Goal: Transaction & Acquisition: Purchase product/service

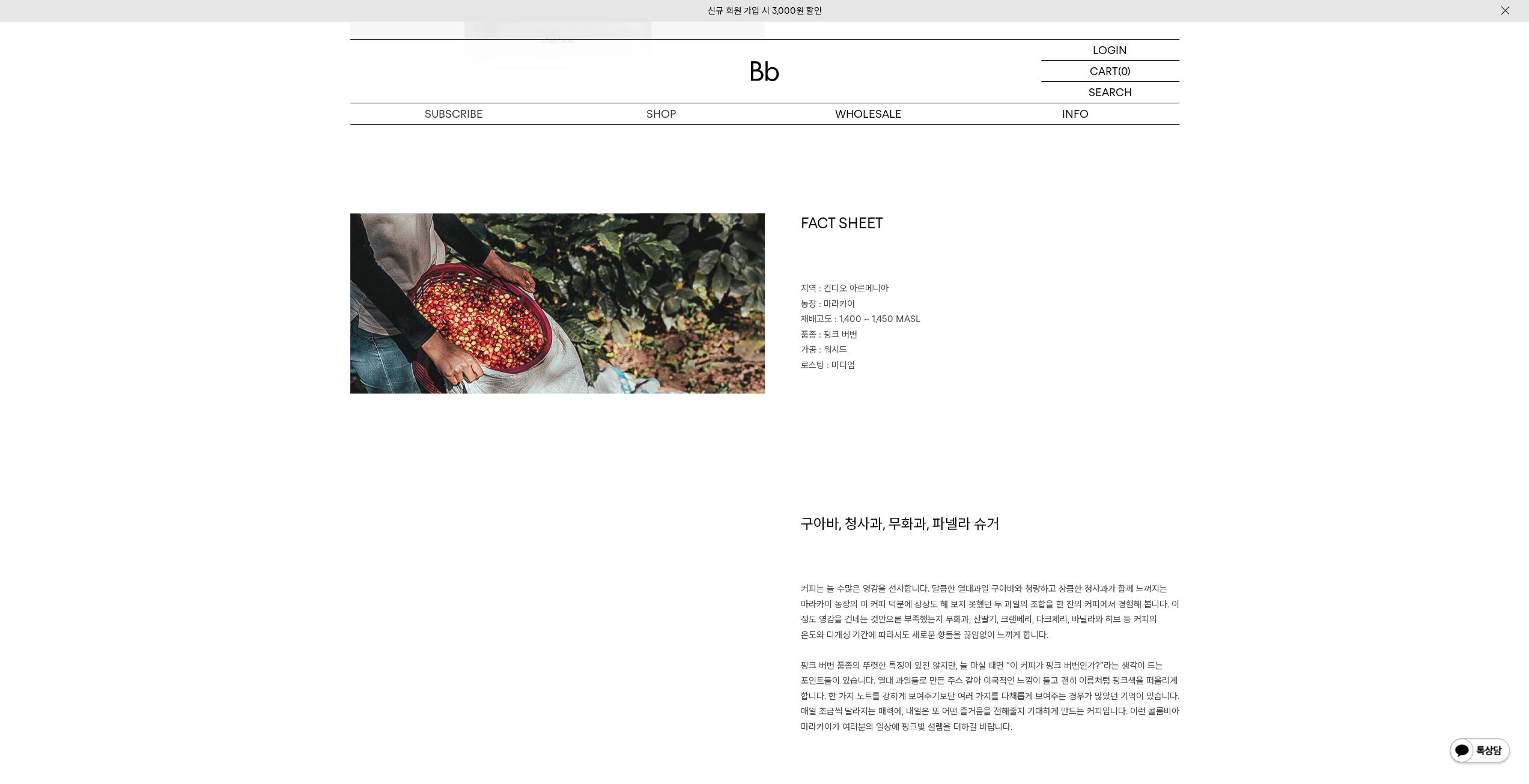
scroll to position [601, 0]
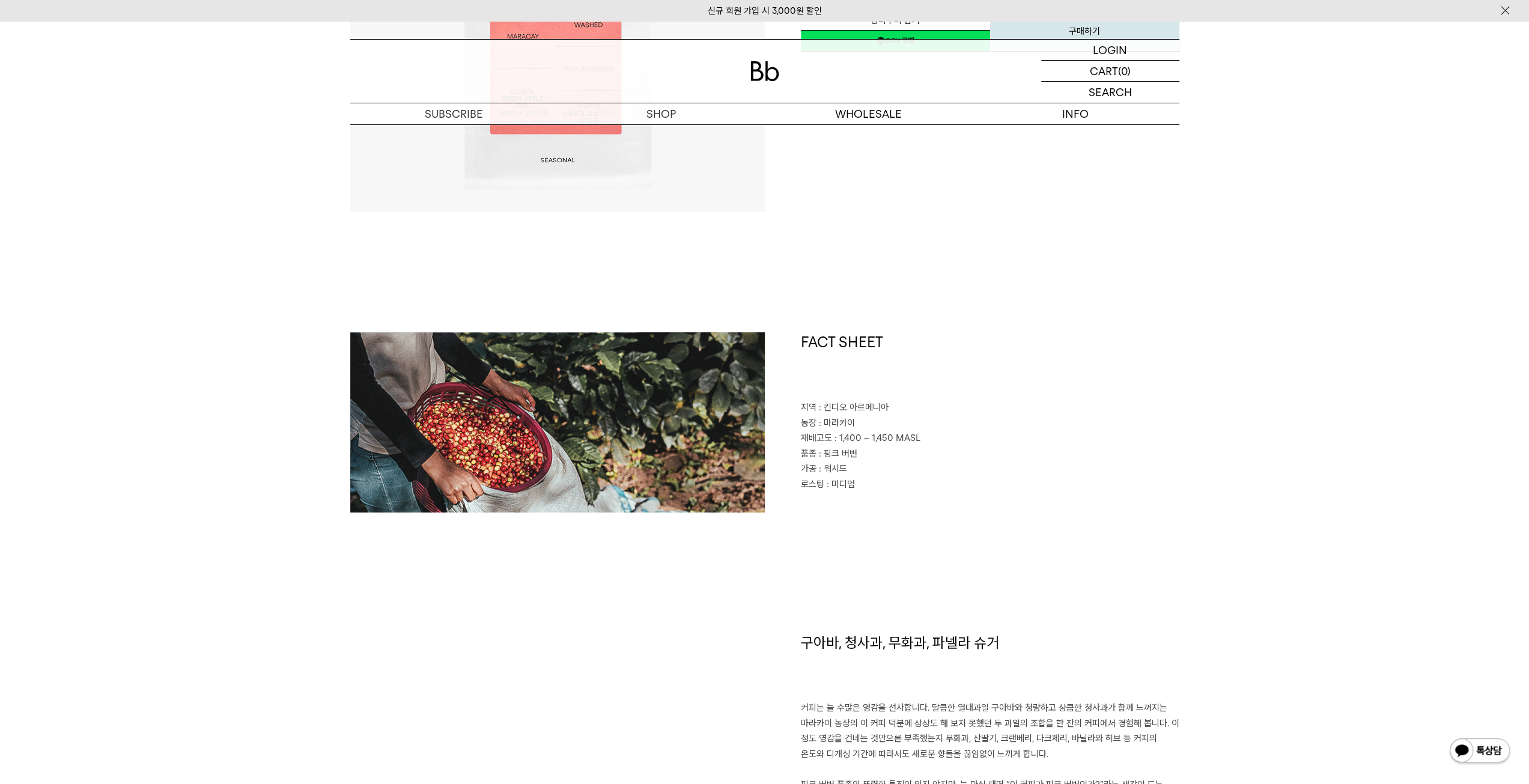
scroll to position [481, 0]
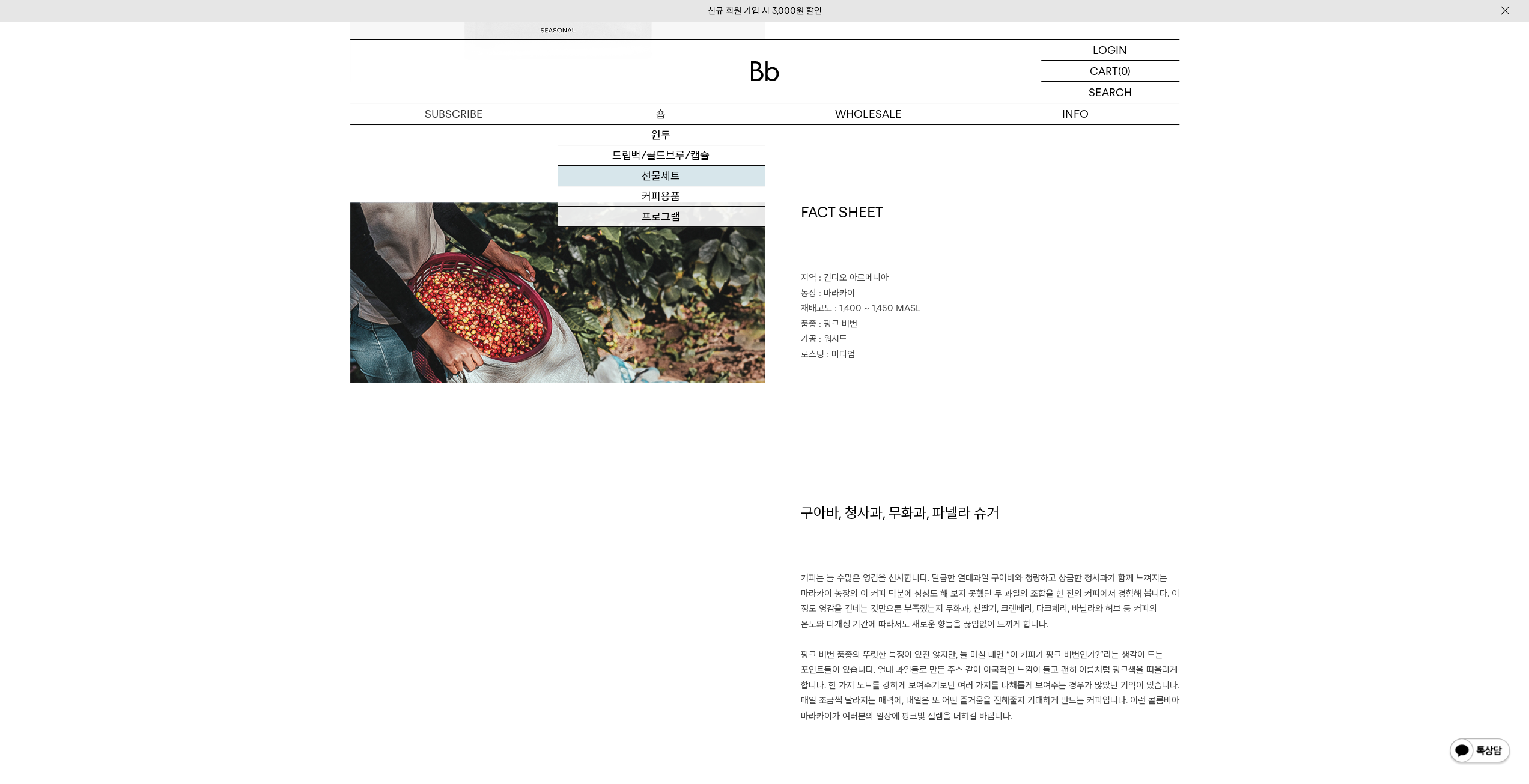
click at [672, 174] on link "선물세트" at bounding box center [661, 176] width 207 height 20
